Goal: Task Accomplishment & Management: Manage account settings

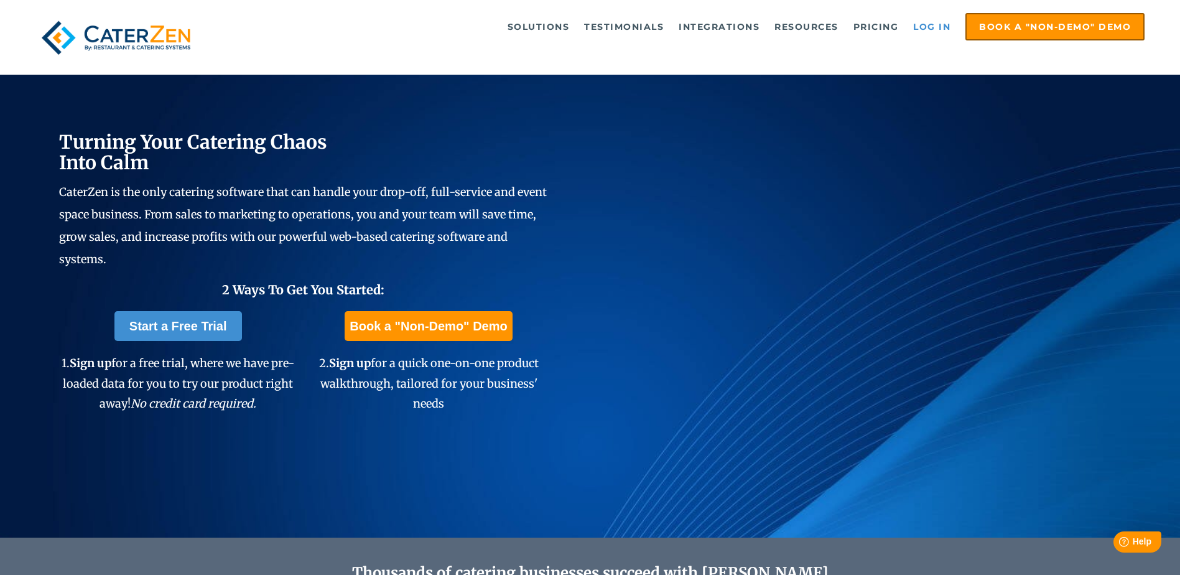
click at [930, 28] on link "Log in" at bounding box center [932, 26] width 50 height 25
click at [932, 30] on link "Log in" at bounding box center [932, 26] width 50 height 25
click at [929, 22] on link "Log in" at bounding box center [932, 26] width 50 height 25
click at [938, 21] on link "Log in" at bounding box center [932, 26] width 50 height 25
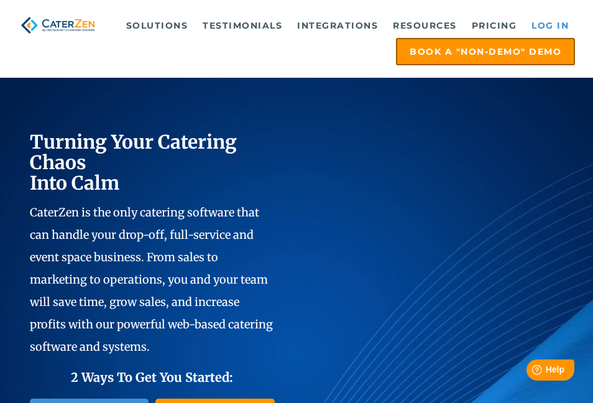
click at [544, 21] on link "Log in" at bounding box center [551, 25] width 50 height 25
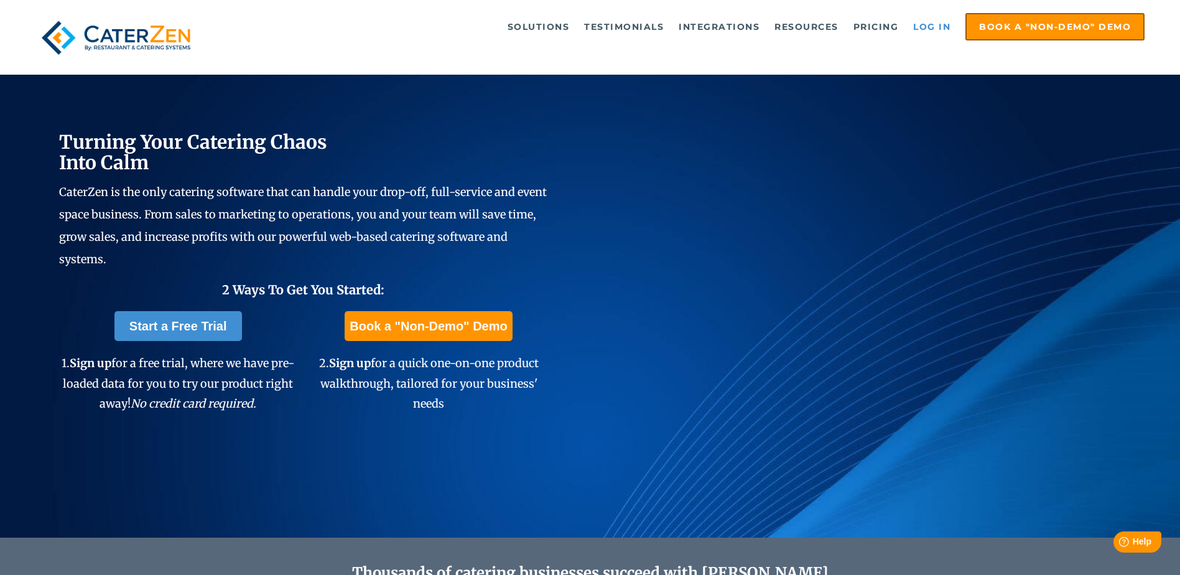
click at [924, 25] on link "Log in" at bounding box center [932, 26] width 50 height 25
